Goal: Information Seeking & Learning: Learn about a topic

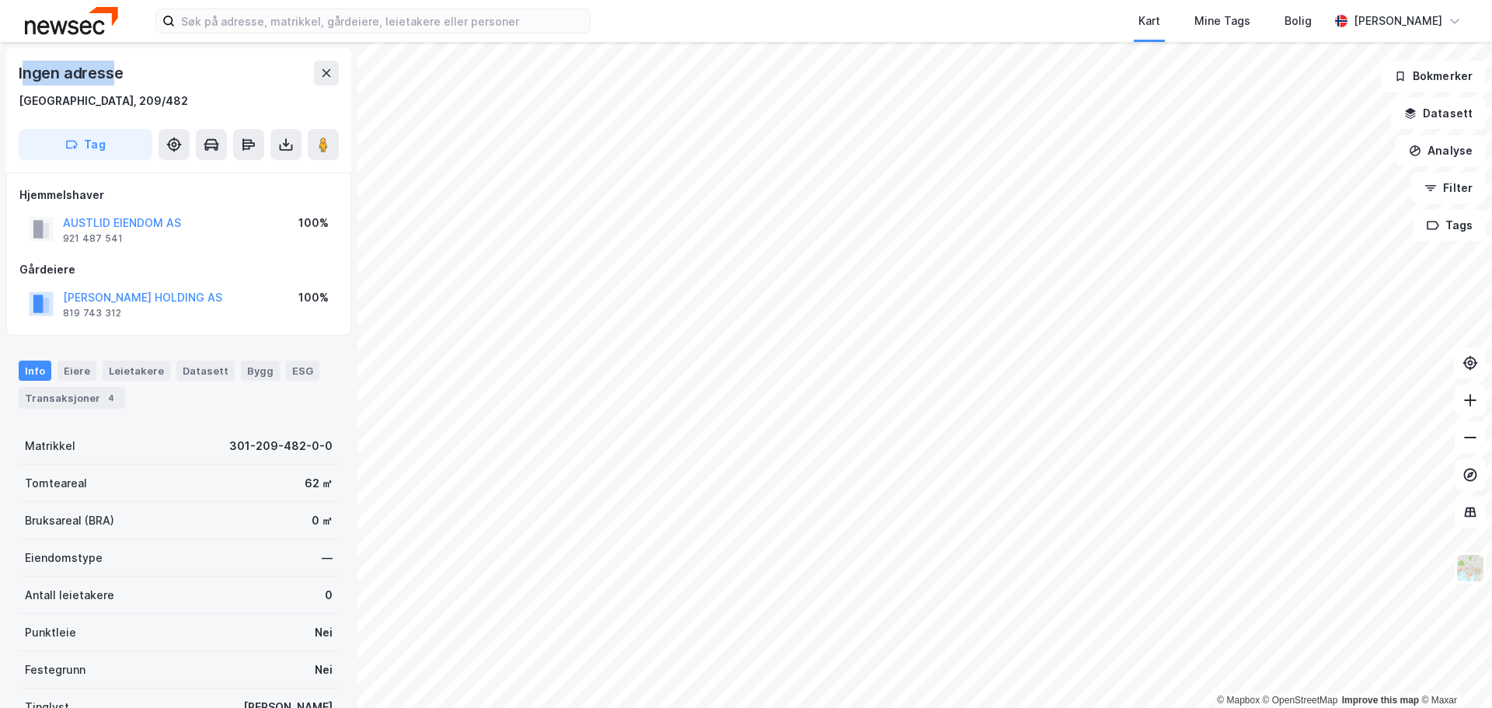
scroll to position [2, 0]
click at [326, 65] on icon at bounding box center [326, 70] width 12 height 12
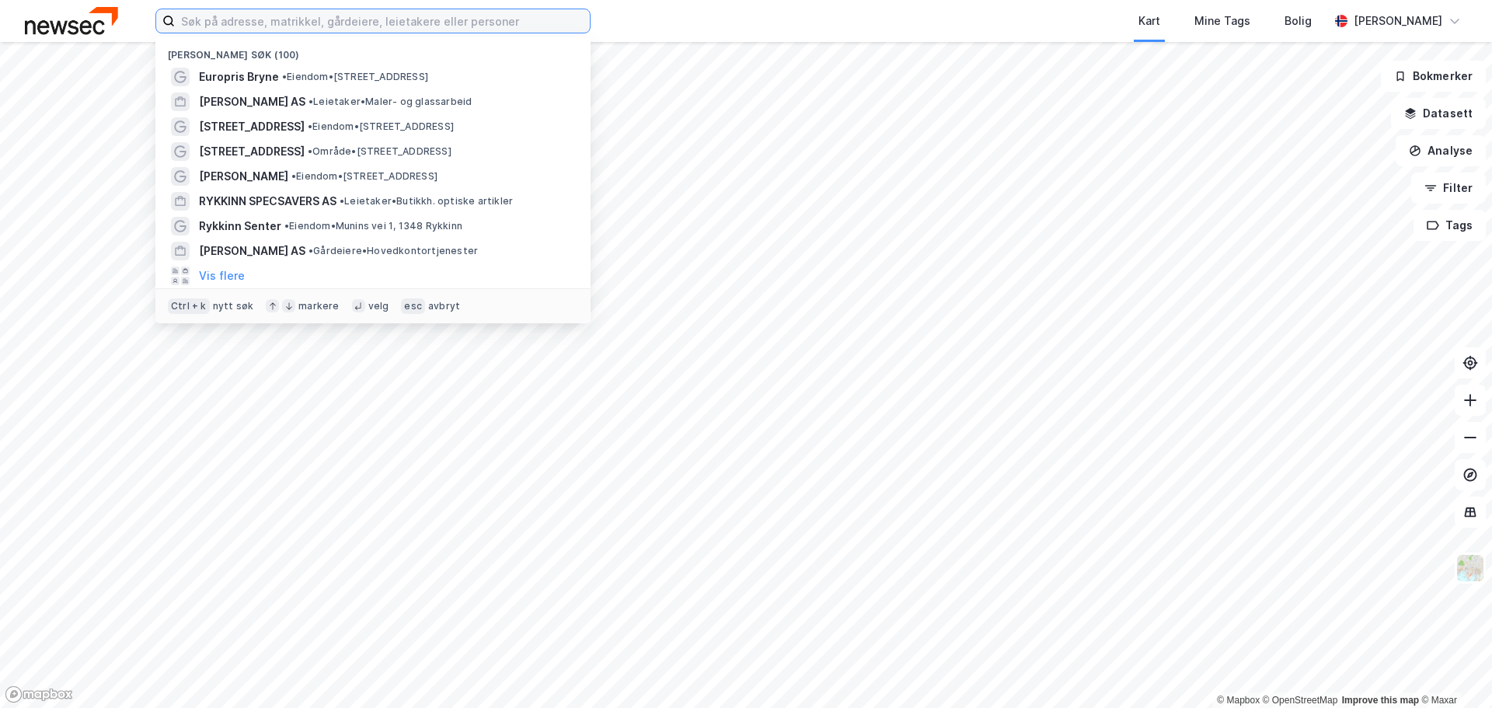
click at [332, 21] on input at bounding box center [382, 20] width 415 height 23
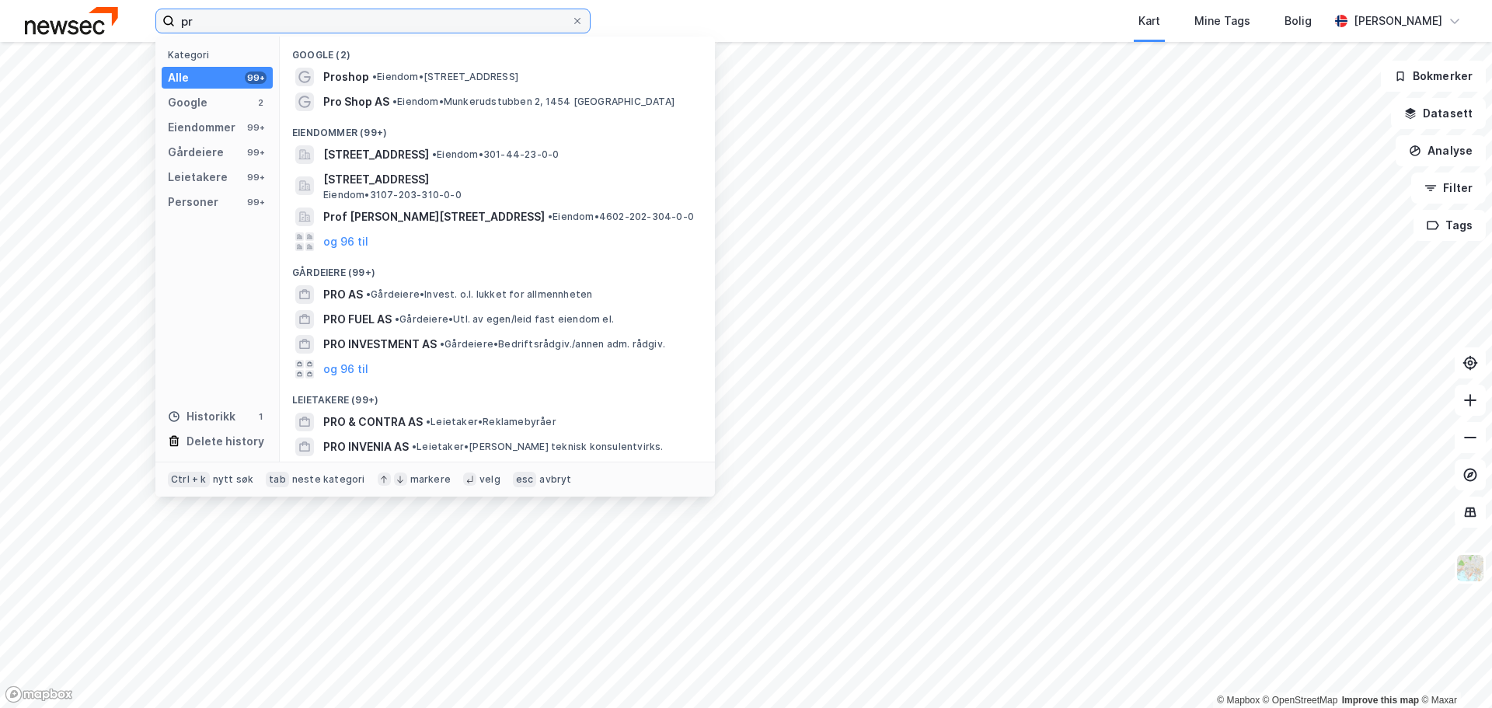
type input "p"
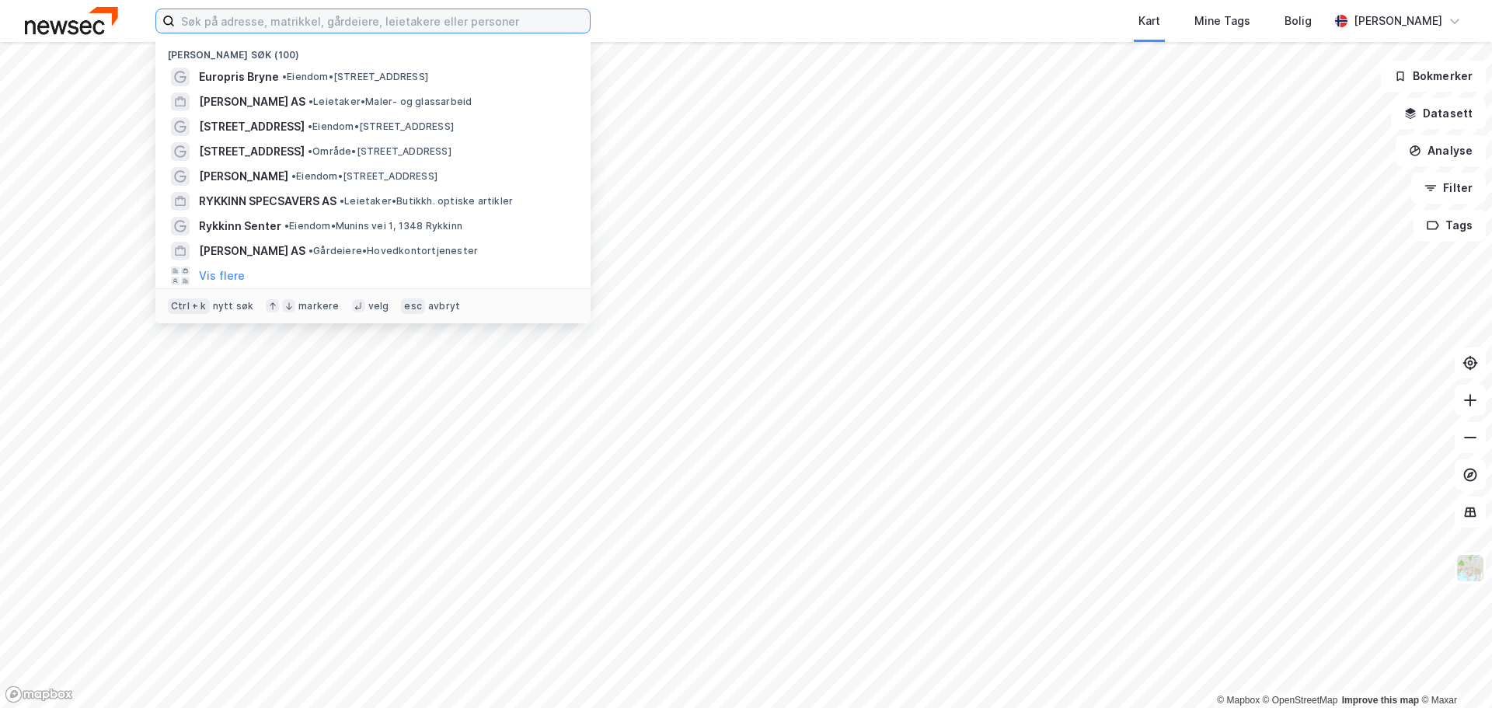
type input "s"
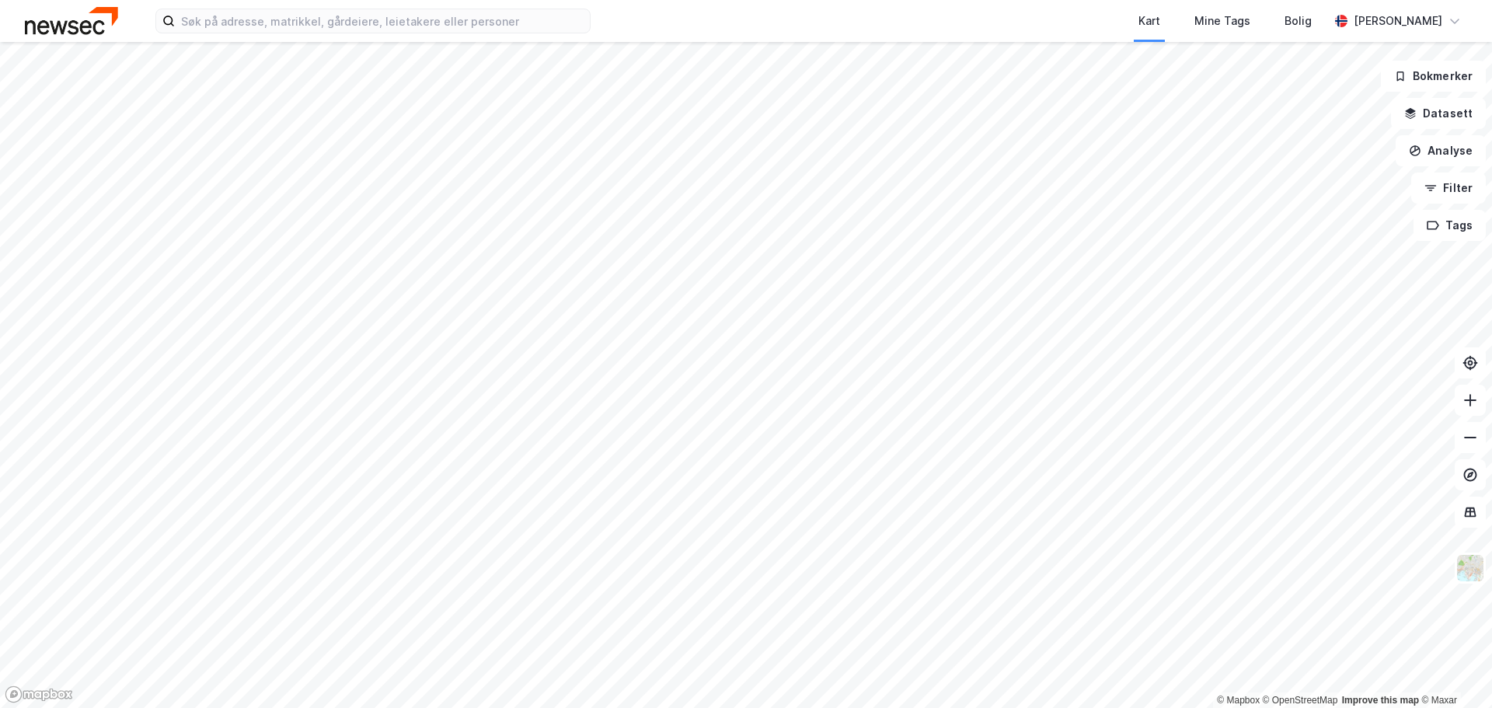
click at [748, 18] on div "Kart Mine Tags Bolig" at bounding box center [997, 21] width 664 height 42
click at [235, 20] on input at bounding box center [382, 20] width 415 height 23
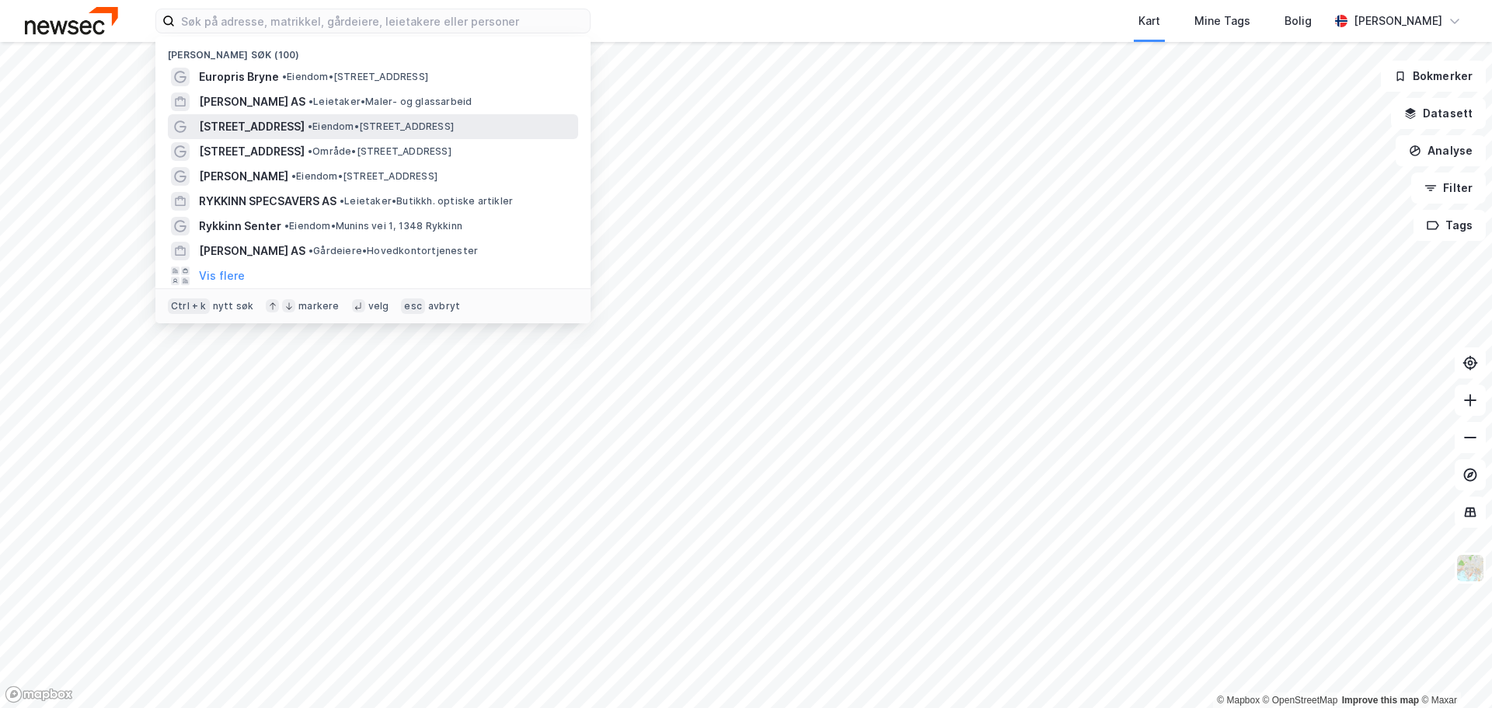
click at [260, 135] on span "[STREET_ADDRESS]" at bounding box center [252, 126] width 106 height 19
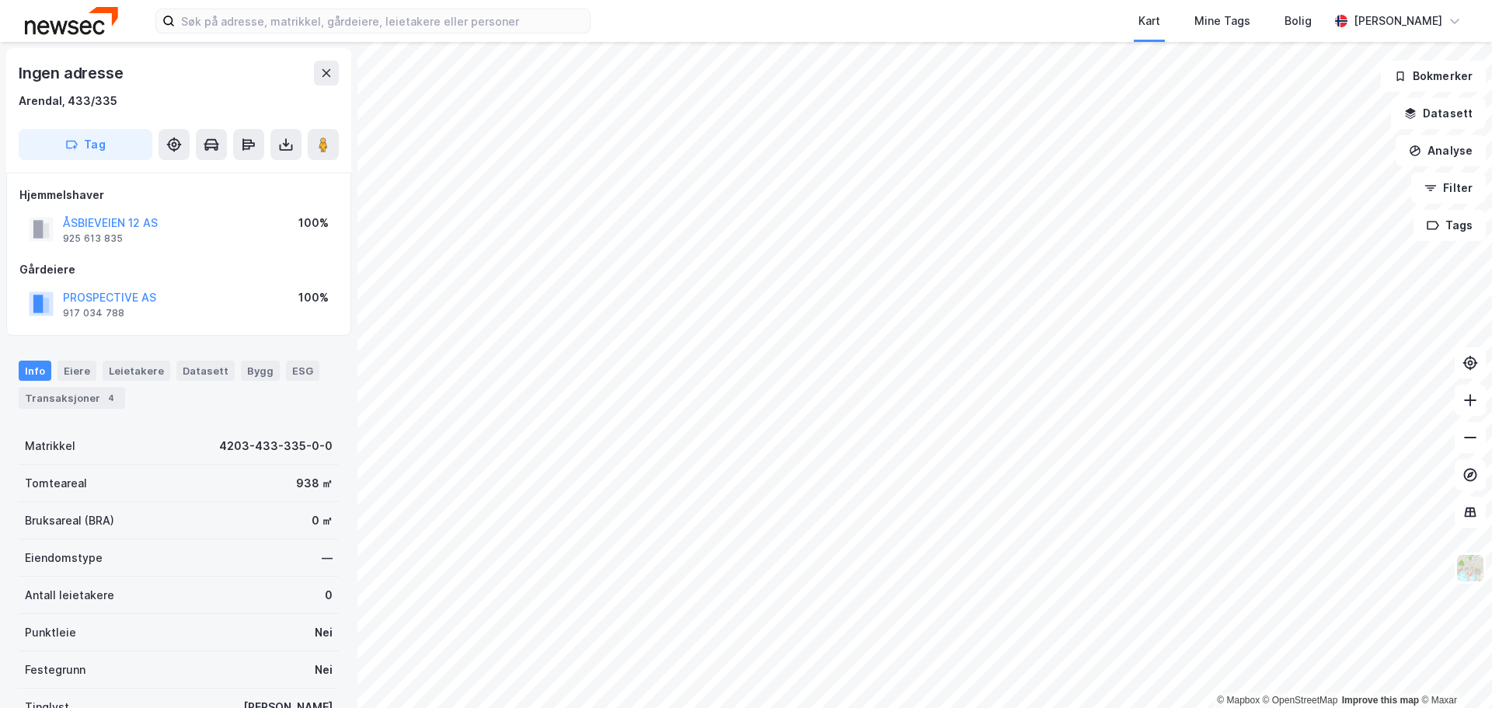
scroll to position [2, 0]
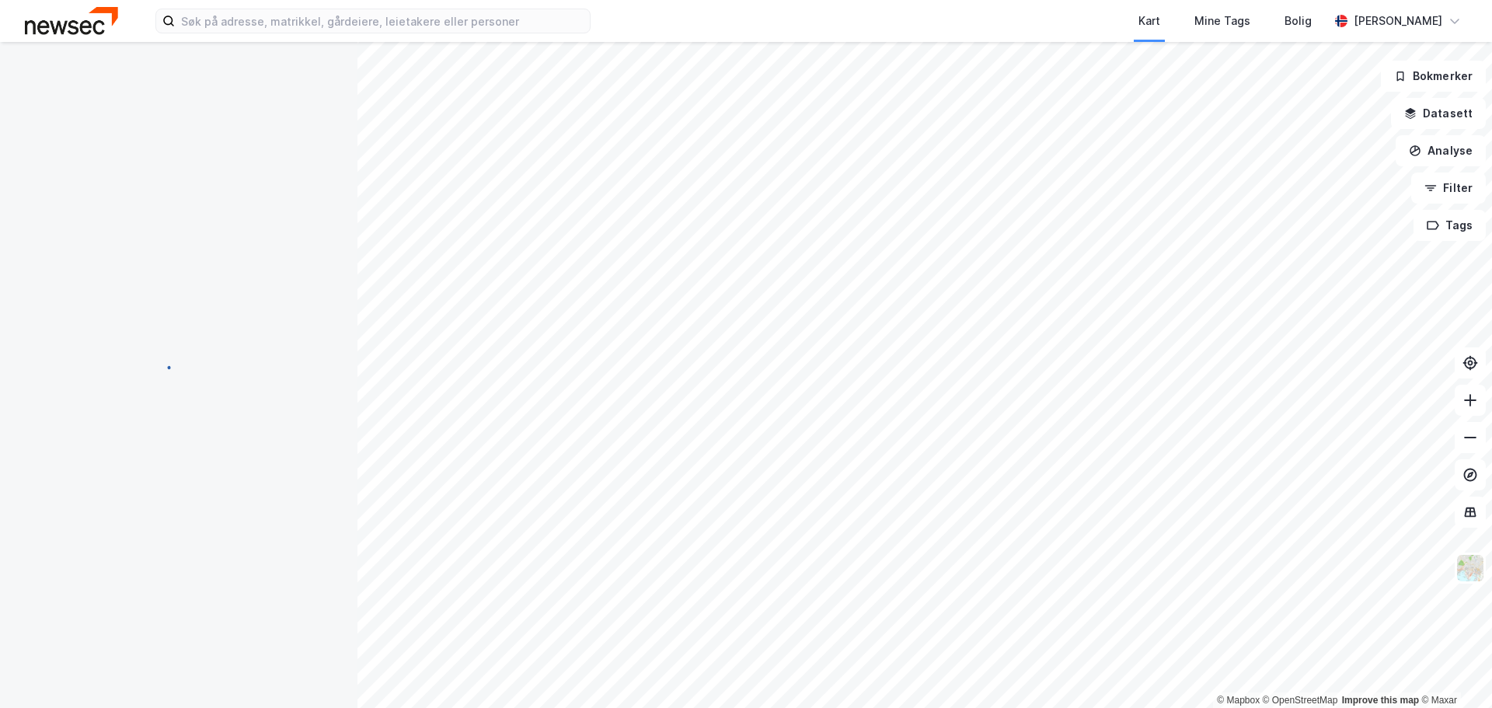
scroll to position [2, 0]
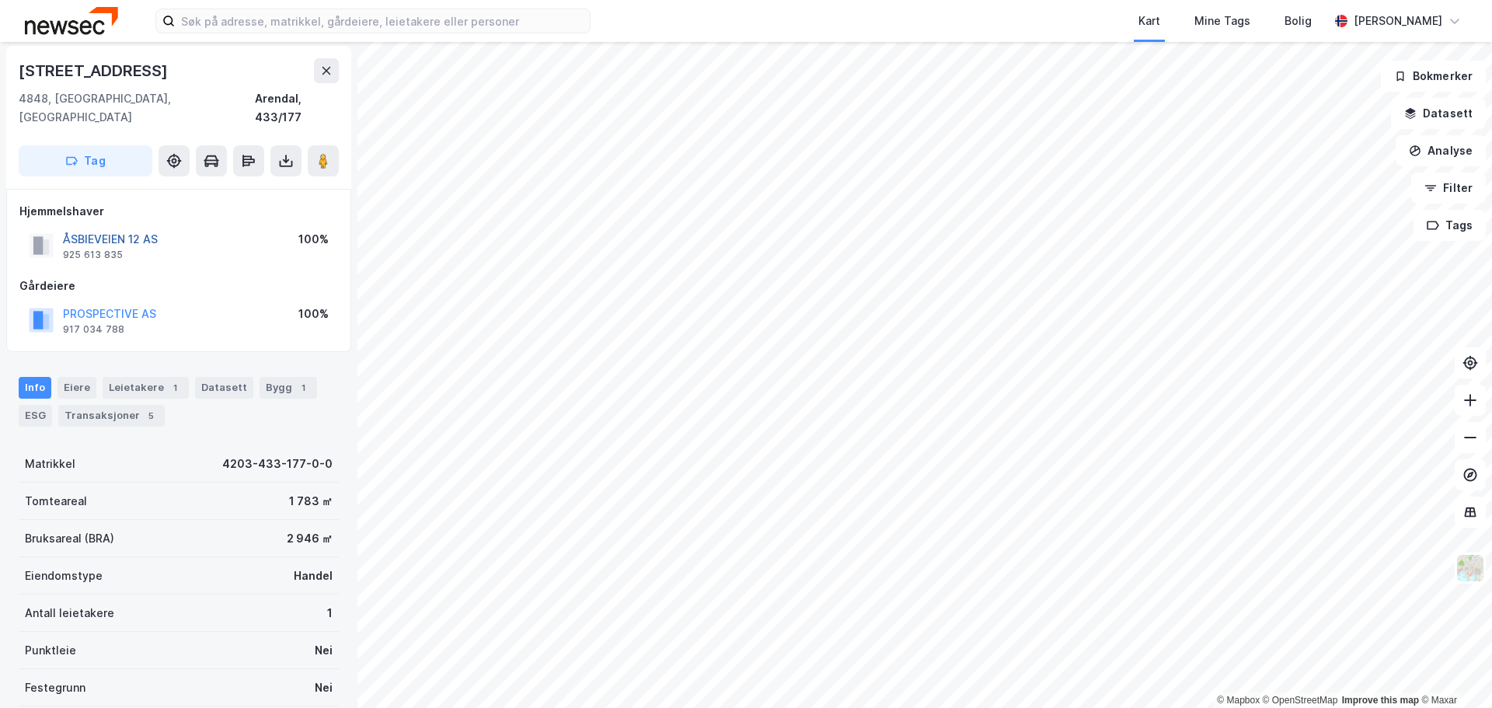
click at [0, 0] on button "ÅSBIEVEIEN 12 AS" at bounding box center [0, 0] width 0 height 0
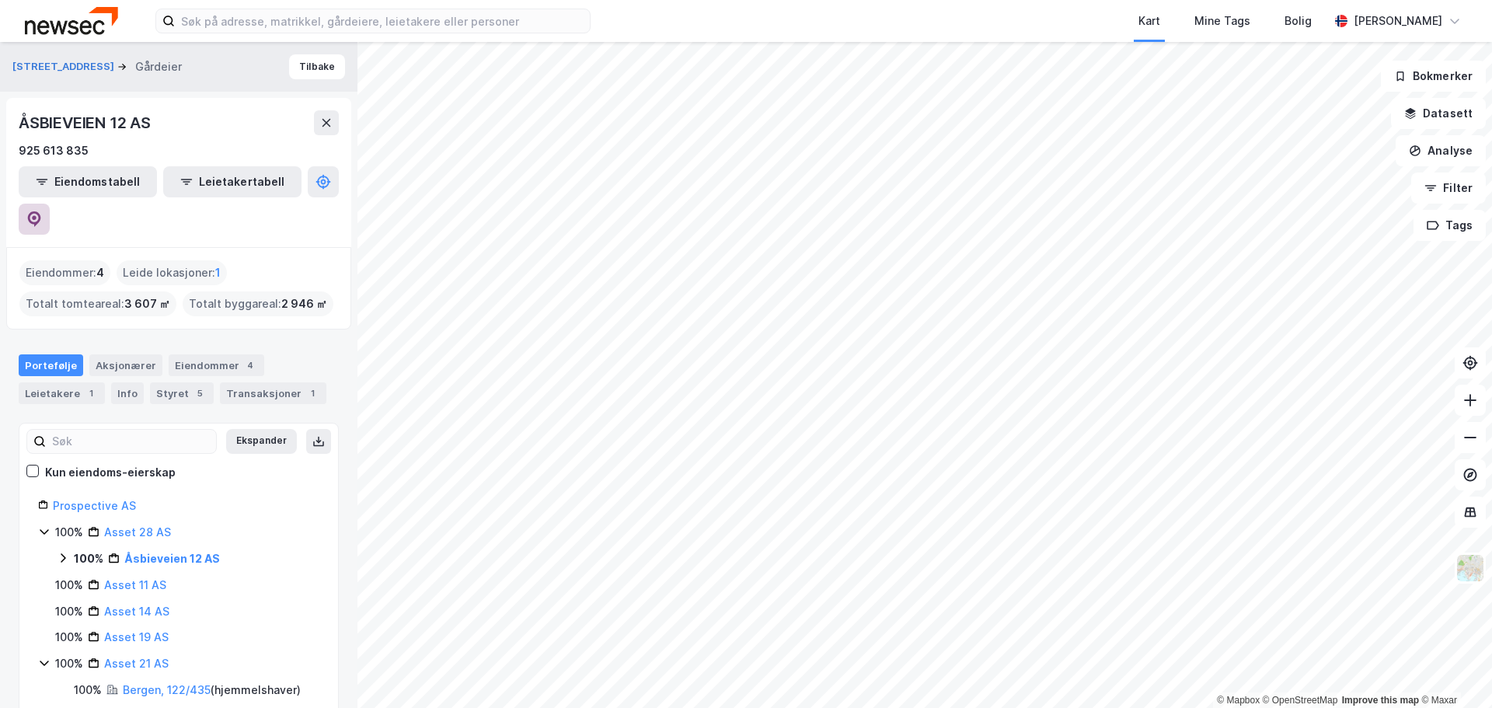
click at [41, 211] on icon at bounding box center [34, 219] width 13 height 16
drag, startPoint x: 13, startPoint y: 27, endPoint x: 135, endPoint y: 24, distance: 122.0
click at [135, 24] on div "Kart Mine Tags [PERSON_NAME]" at bounding box center [746, 21] width 1492 height 42
click at [643, 27] on div "Kart Mine Tags [PERSON_NAME]" at bounding box center [746, 21] width 1492 height 42
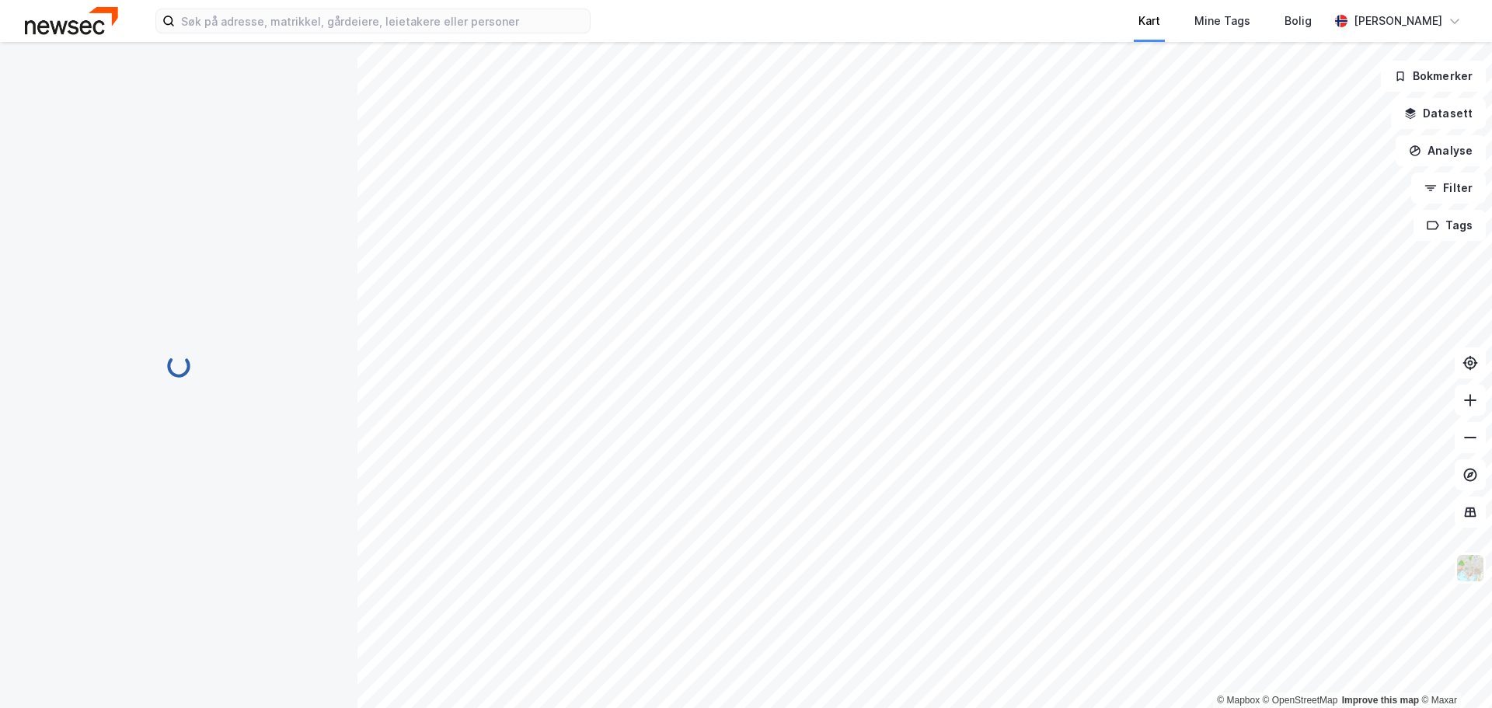
scroll to position [2, 0]
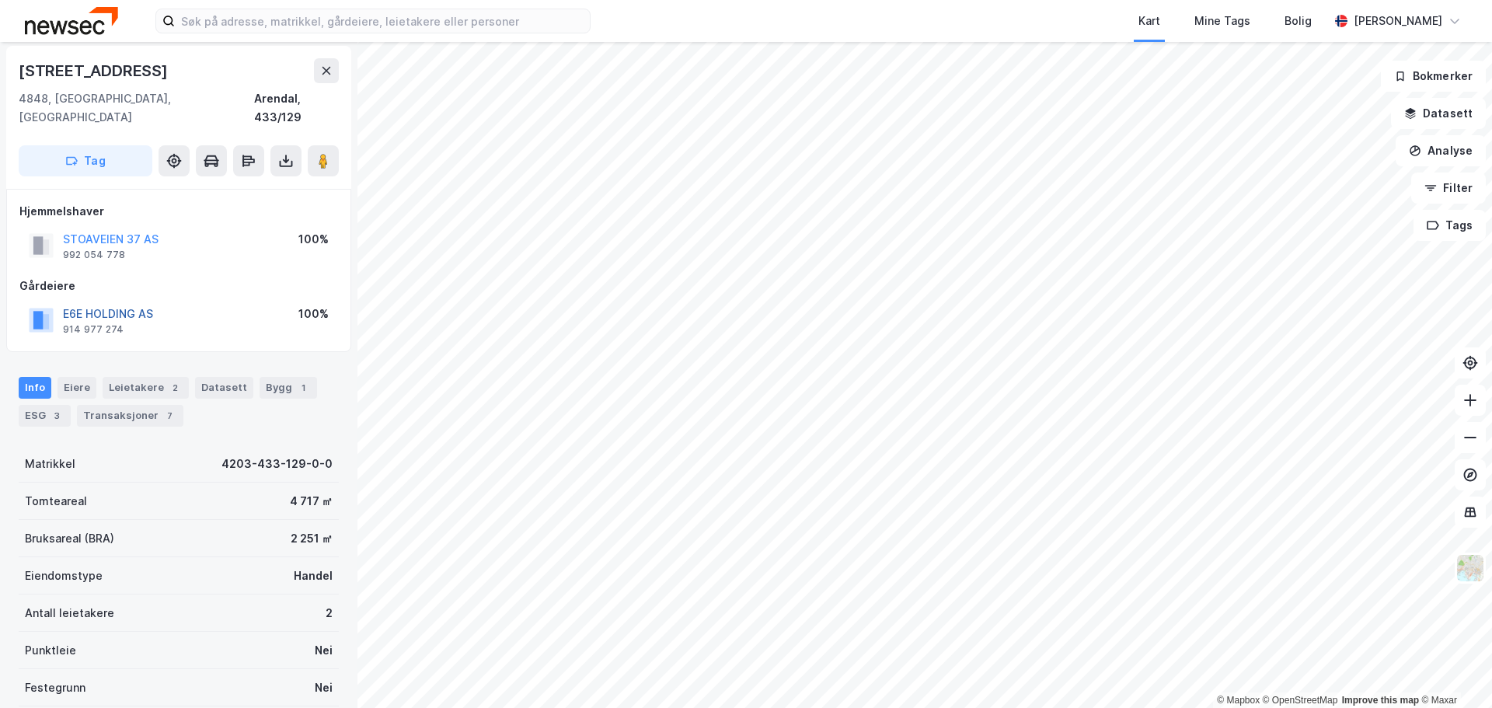
click at [0, 0] on button "E6E HOLDING AS" at bounding box center [0, 0] width 0 height 0
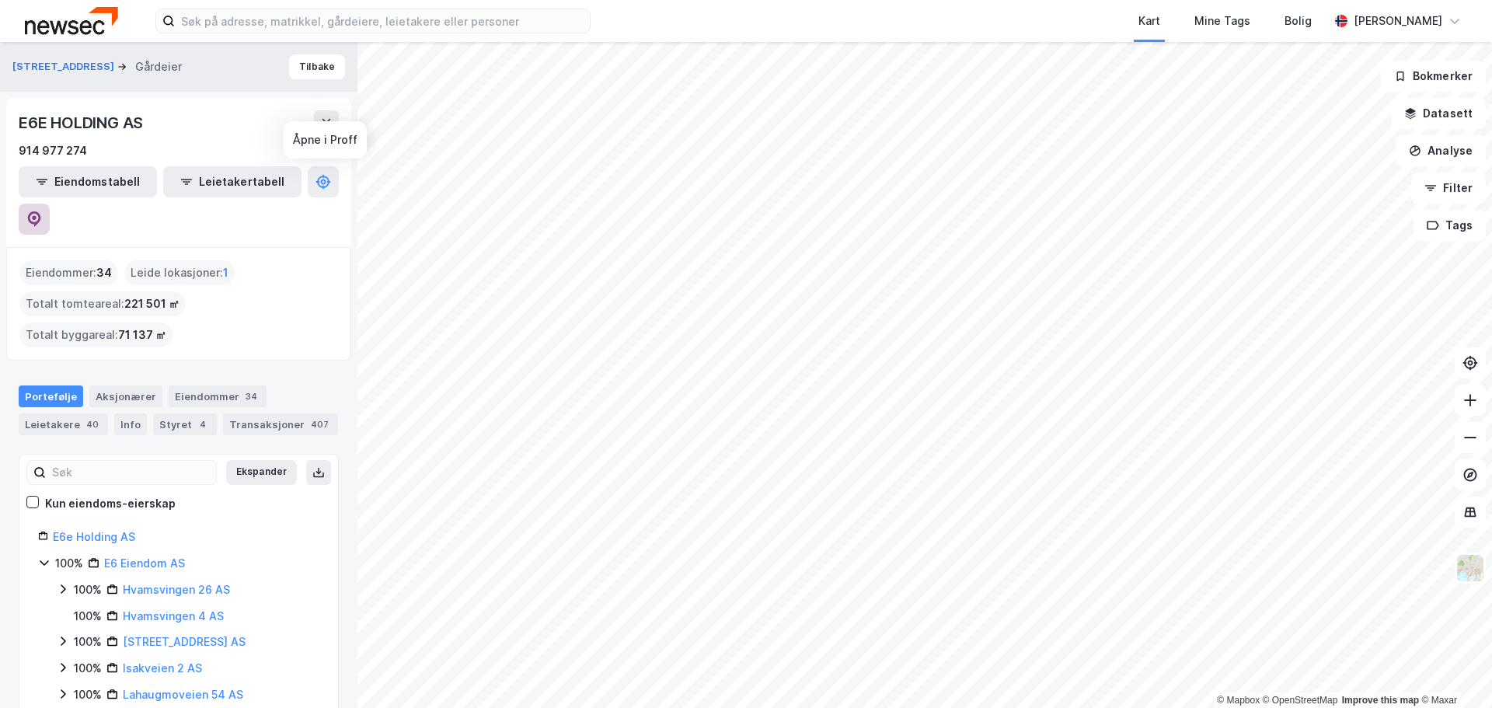
click at [42, 211] on icon at bounding box center [34, 219] width 16 height 16
